Goal: Find specific page/section: Find specific page/section

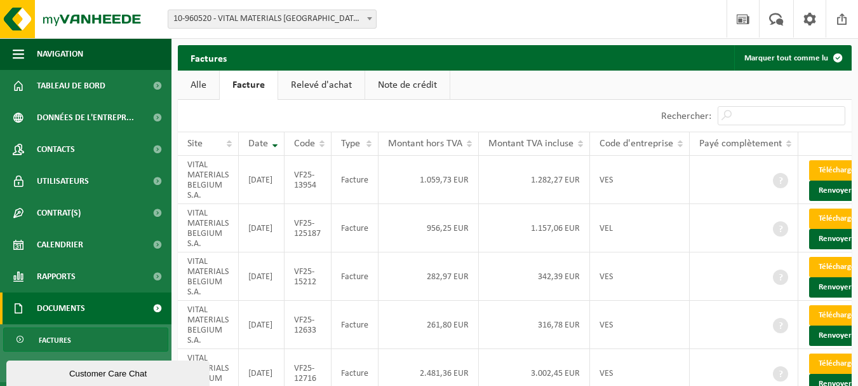
click at [196, 84] on link "Alle" at bounding box center [198, 85] width 41 height 29
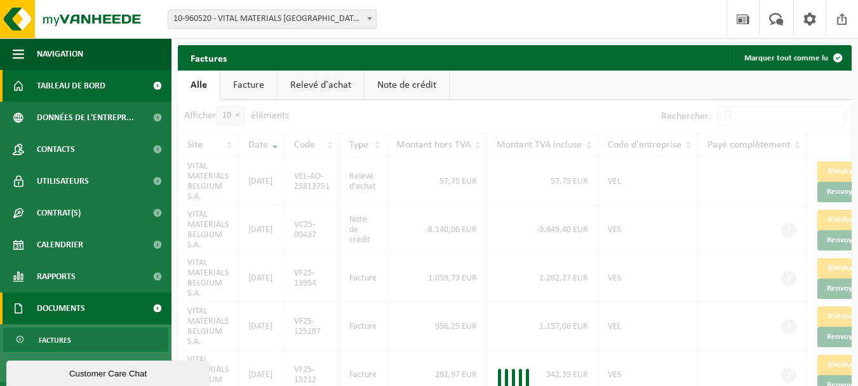
click at [84, 79] on span "Tableau de bord" at bounding box center [71, 86] width 69 height 32
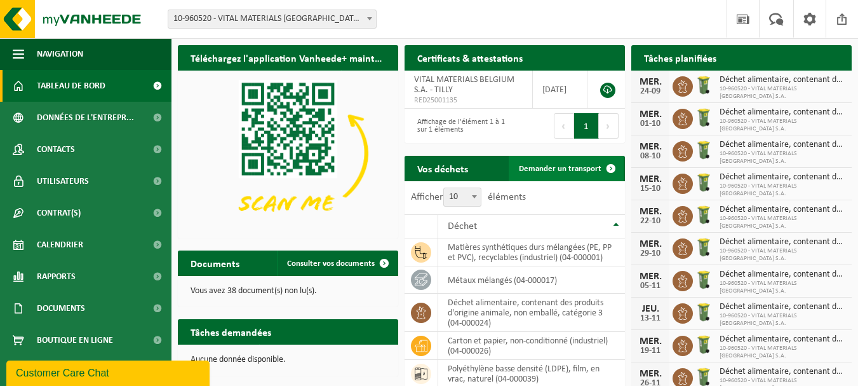
click at [553, 180] on link "Demander un transport" at bounding box center [566, 168] width 115 height 25
click at [560, 168] on span "Demander un transport" at bounding box center [560, 169] width 83 height 8
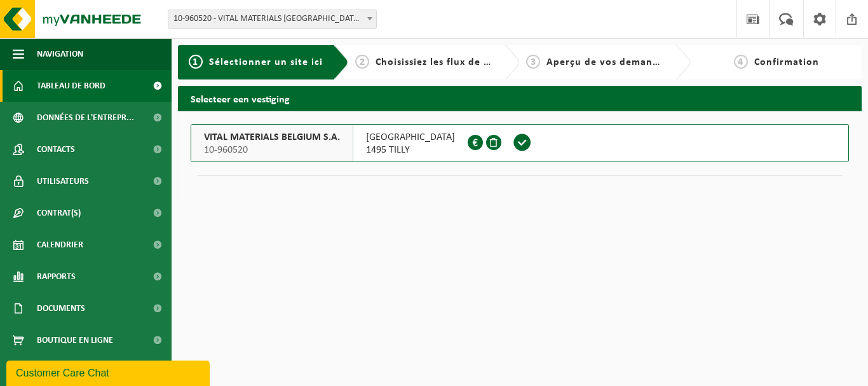
click at [83, 74] on span "Tableau de bord" at bounding box center [71, 86] width 69 height 32
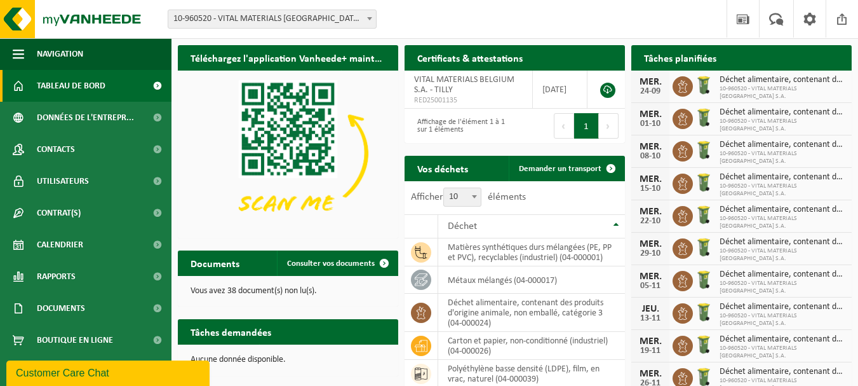
click at [116, 78] on link "Tableau de bord" at bounding box center [86, 86] width 172 height 32
click at [449, 61] on h2 "Certificats & attestations" at bounding box center [470, 57] width 131 height 25
click at [539, 54] on div "Certificats & attestations Consulter vos certificats" at bounding box center [515, 57] width 220 height 25
click at [538, 55] on div "Certificats & attestations Consulter vos certificats" at bounding box center [515, 57] width 220 height 25
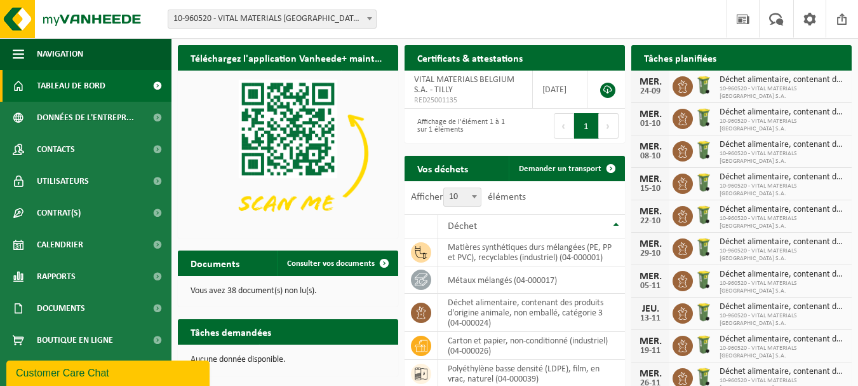
click at [461, 163] on h2 "Vos déchets" at bounding box center [443, 168] width 76 height 25
drag, startPoint x: 461, startPoint y: 163, endPoint x: 476, endPoint y: 154, distance: 17.4
click at [461, 161] on h2 "Vos déchets" at bounding box center [443, 168] width 76 height 25
click at [363, 257] on link "Consulter vos documents" at bounding box center [337, 262] width 120 height 25
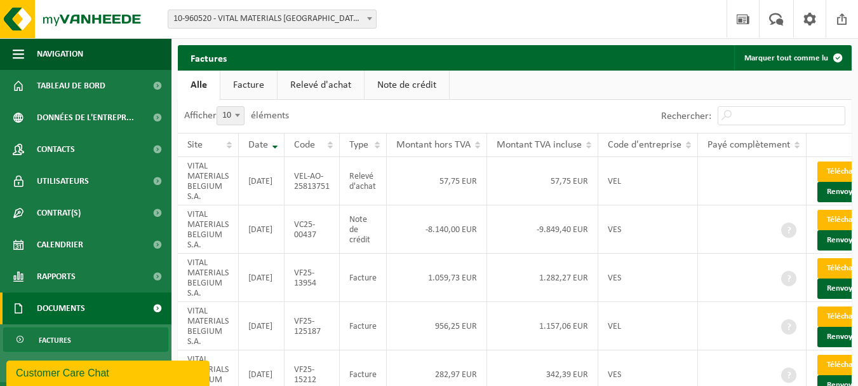
click at [250, 89] on link "Facture" at bounding box center [248, 85] width 57 height 29
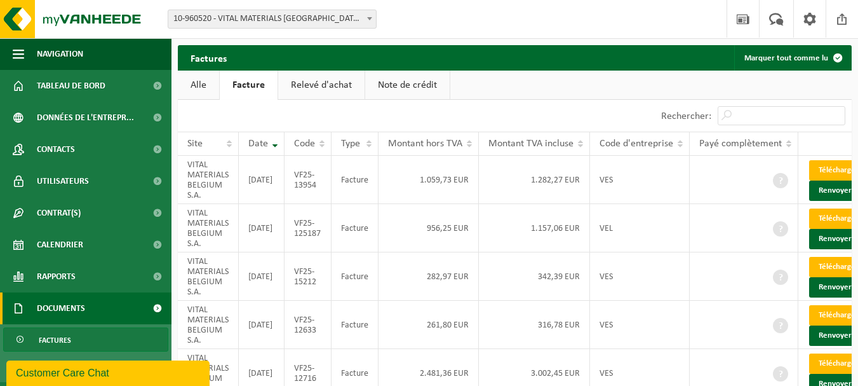
click at [396, 80] on link "Note de crédit" at bounding box center [407, 85] width 84 height 29
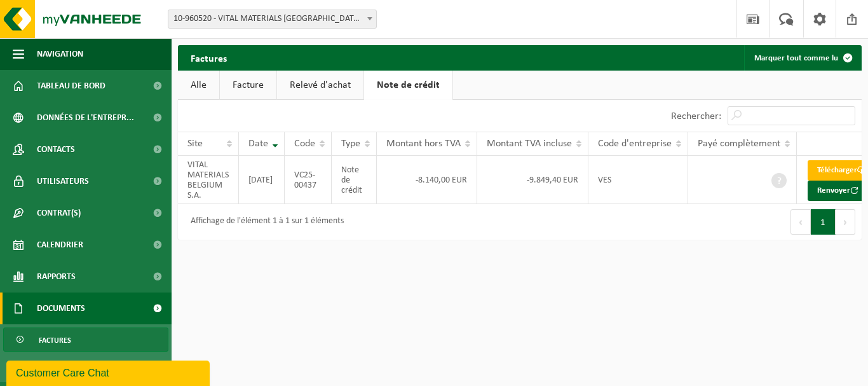
click at [337, 82] on link "Relevé d'achat" at bounding box center [320, 85] width 86 height 29
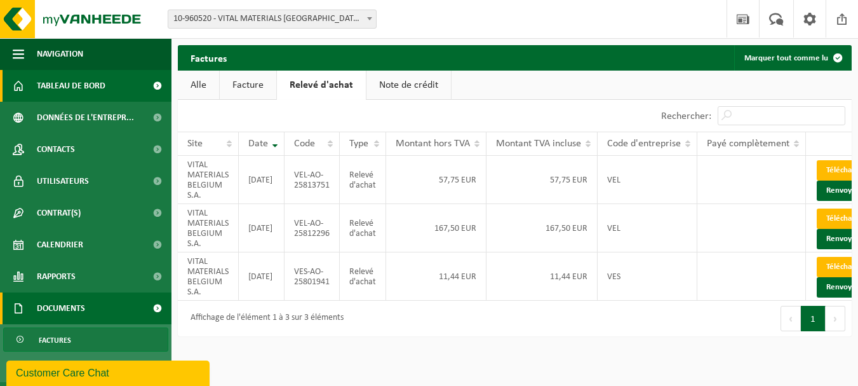
click at [99, 91] on span "Tableau de bord" at bounding box center [71, 86] width 69 height 32
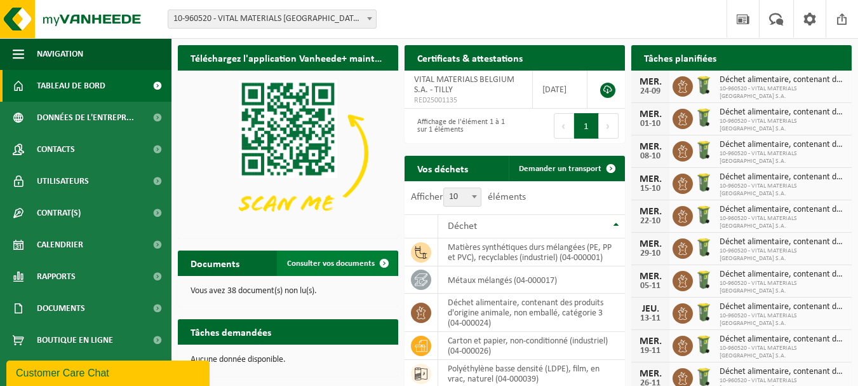
click at [323, 265] on span "Consulter vos documents" at bounding box center [331, 263] width 88 height 8
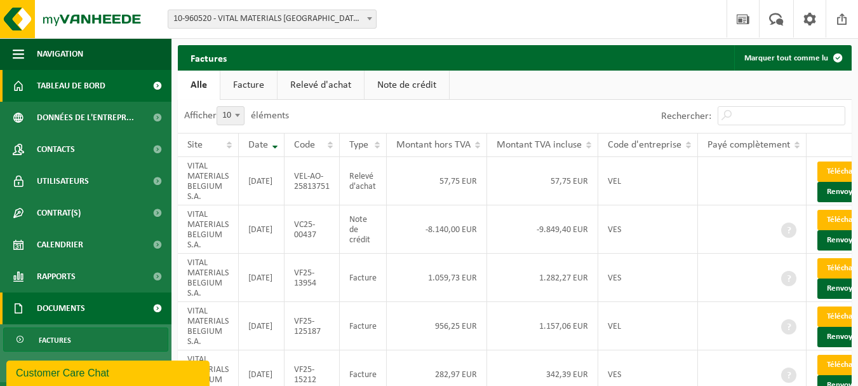
click at [44, 85] on span "Tableau de bord" at bounding box center [71, 86] width 69 height 32
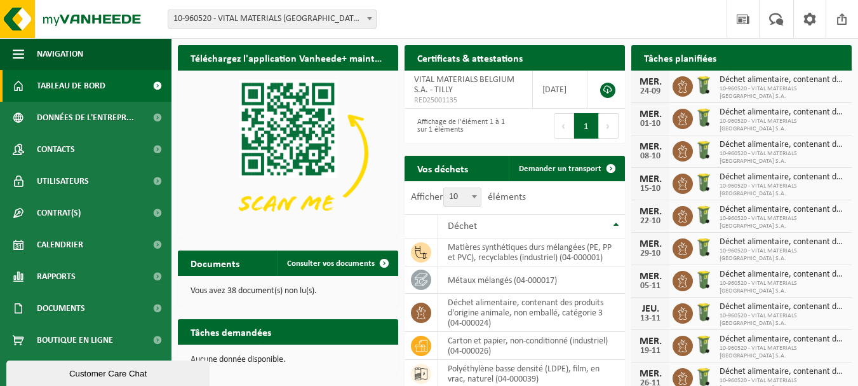
click at [306, 334] on div "Tâches demandées Afficher les tâches demandées" at bounding box center [288, 331] width 220 height 25
click at [525, 53] on h2 "Certificats & attestations" at bounding box center [470, 57] width 131 height 25
click at [485, 72] on td "VITAL MATERIALS BELGIUM S.A. - TILLY RED25001135" at bounding box center [469, 90] width 128 height 38
click at [501, 102] on span "RED25001135" at bounding box center [468, 100] width 109 height 10
